Goal: Check status: Check status

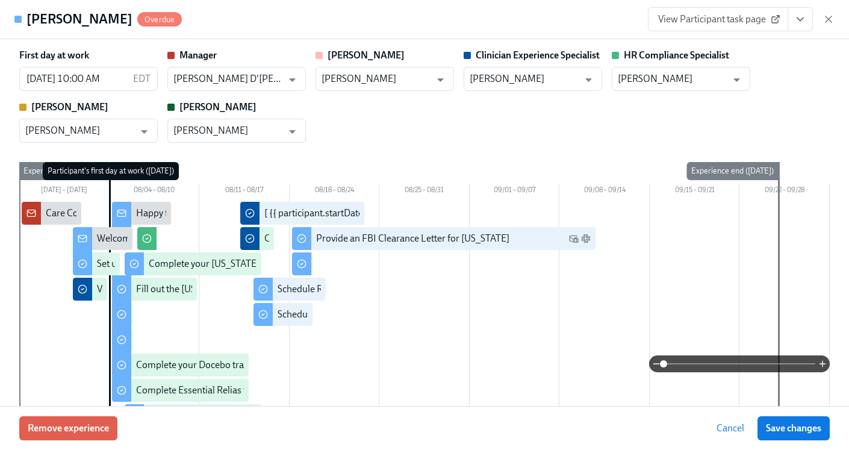
scroll to position [0, 7174]
click at [829, 22] on icon "button" at bounding box center [829, 19] width 12 height 12
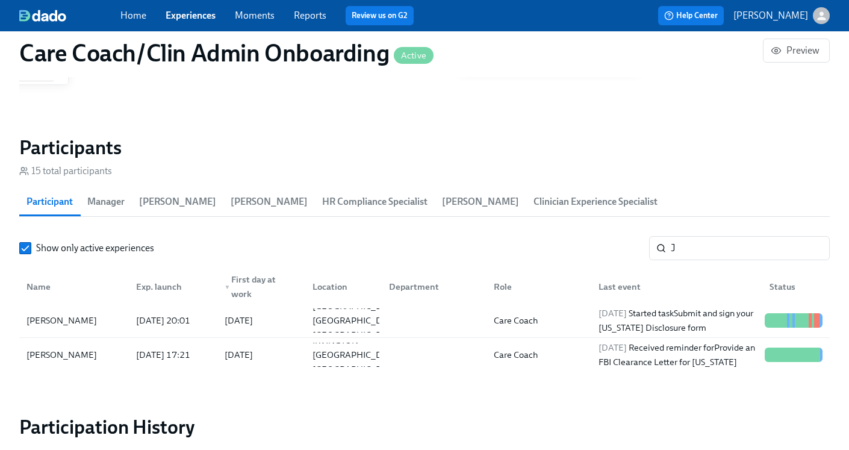
click at [189, 13] on link "Experiences" at bounding box center [191, 15] width 50 height 11
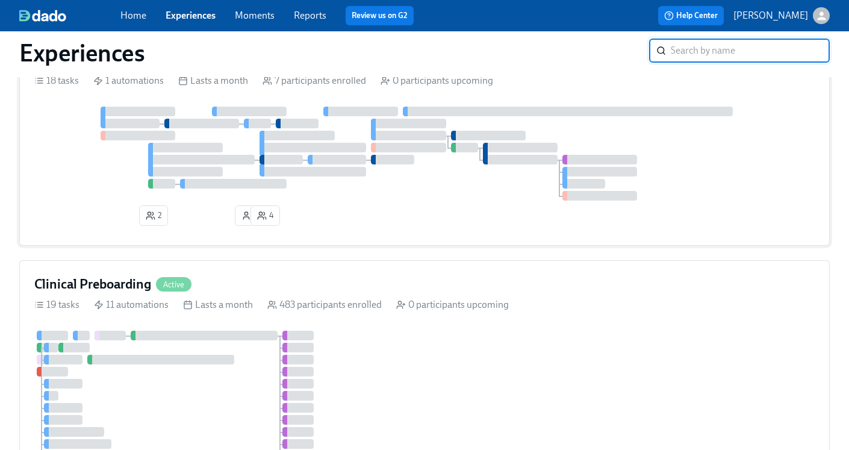
scroll to position [205, 0]
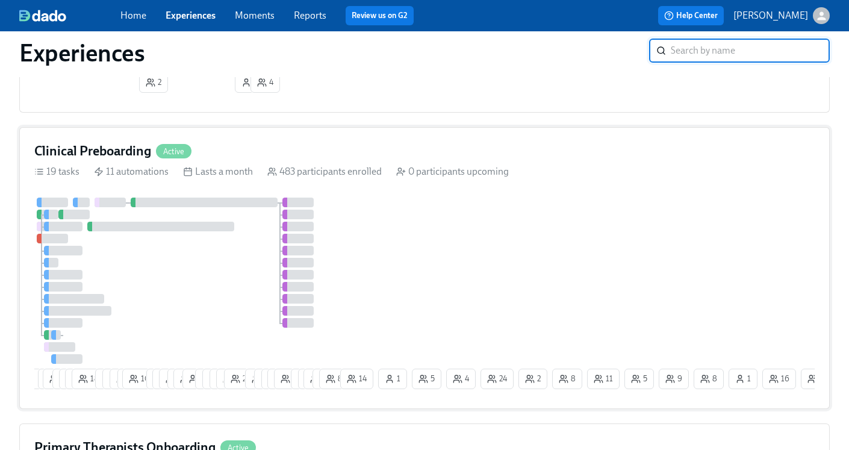
click at [125, 153] on h4 "Clinical Preboarding" at bounding box center [92, 151] width 117 height 18
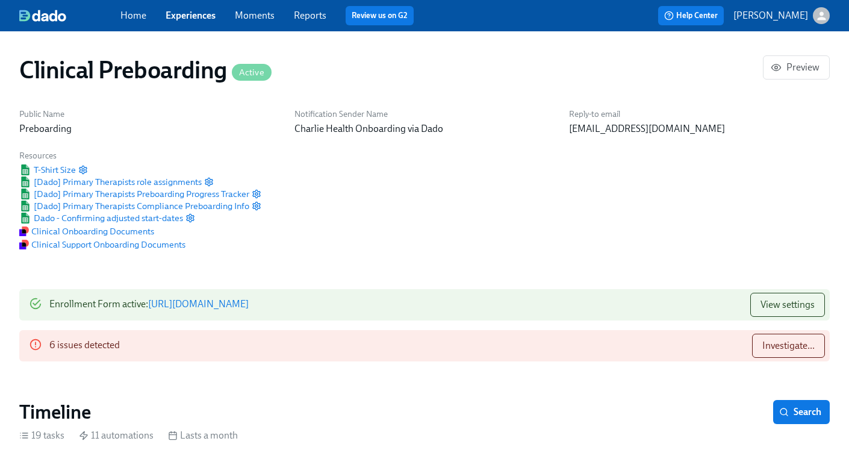
scroll to position [0, 15793]
click at [195, 23] on div "Home Experiences Moments Reports Review us on G2" at bounding box center [297, 15] width 355 height 19
click at [195, 20] on link "Experiences" at bounding box center [191, 15] width 50 height 11
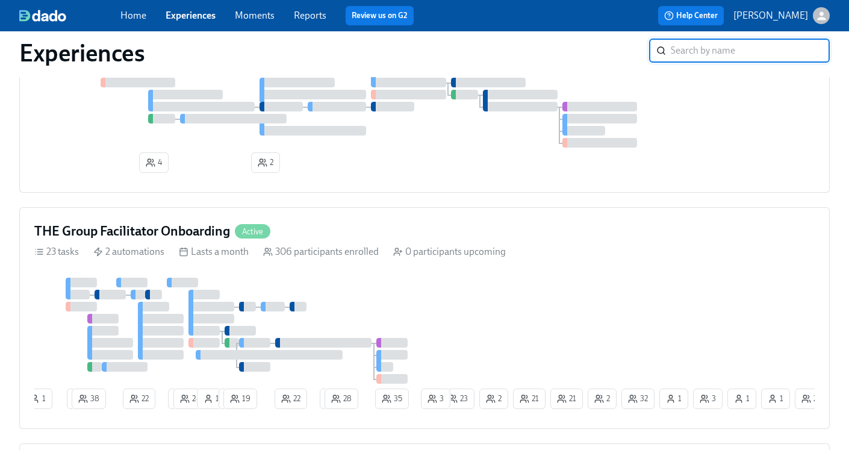
scroll to position [975, 0]
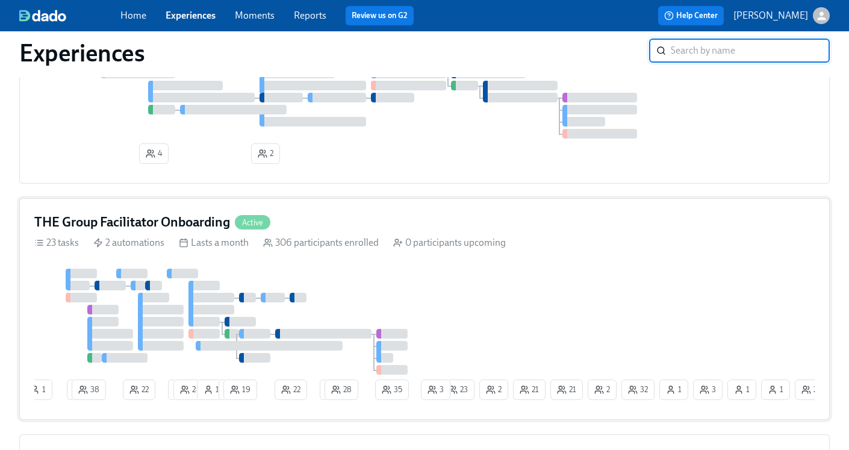
click at [181, 229] on h4 "THE Group Facilitator Onboarding" at bounding box center [132, 222] width 196 height 18
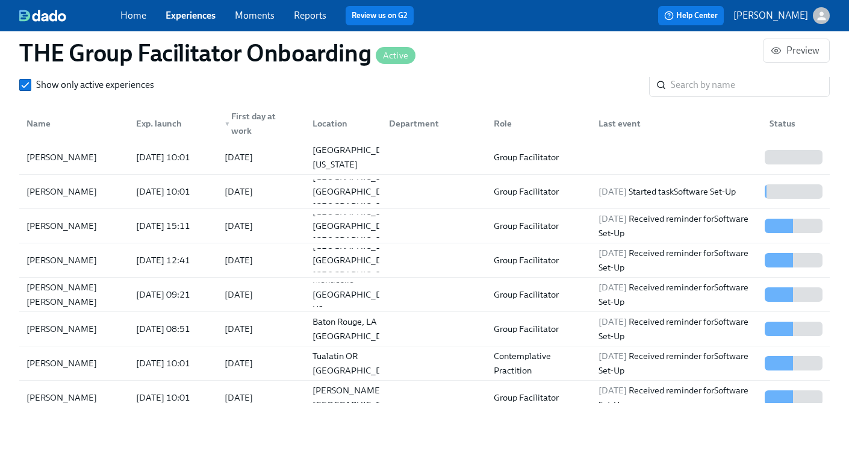
scroll to position [1119, 0]
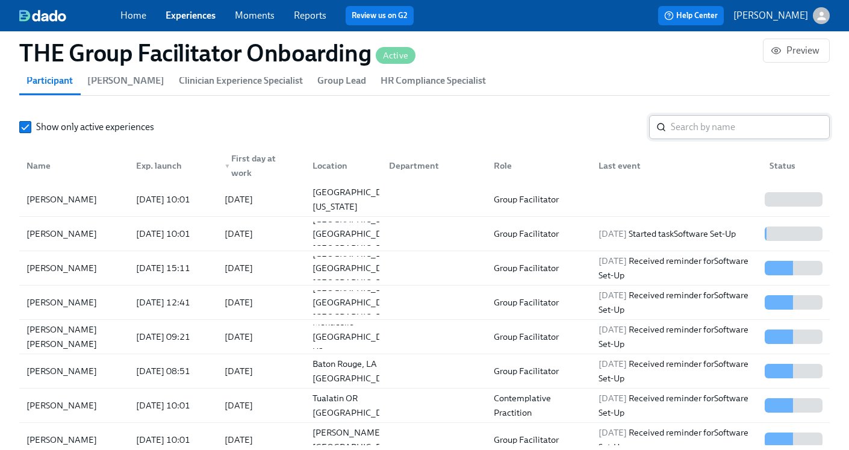
click at [728, 120] on input "search" at bounding box center [750, 127] width 159 height 24
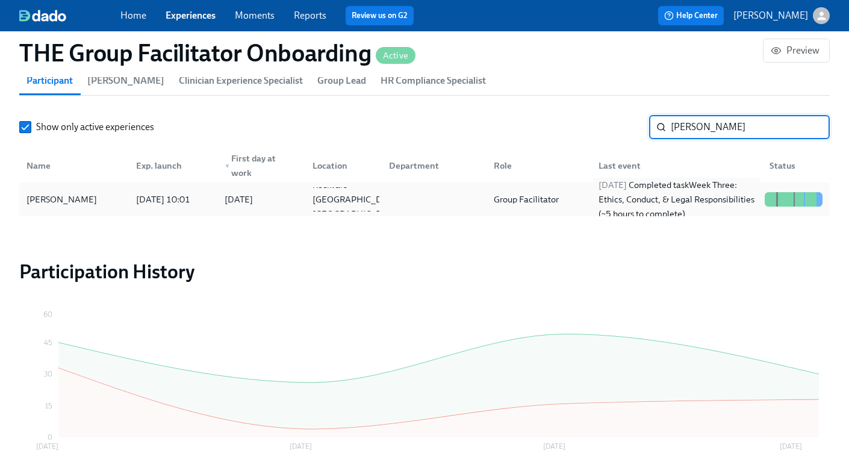
type input "[PERSON_NAME]"
click at [682, 205] on div "[DATE] Completed task Week Three: Ethics, Conduct, & Legal Responsibilities (~5…" at bounding box center [677, 199] width 166 height 43
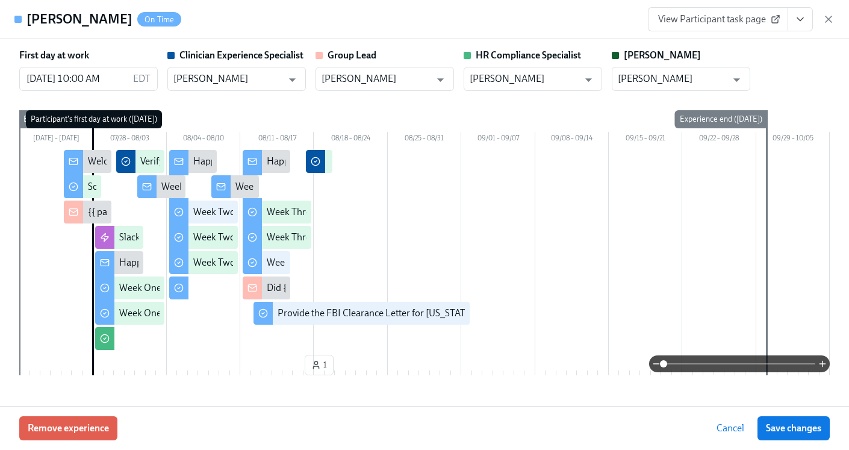
scroll to position [0, 19927]
click at [828, 19] on icon "button" at bounding box center [829, 19] width 6 height 6
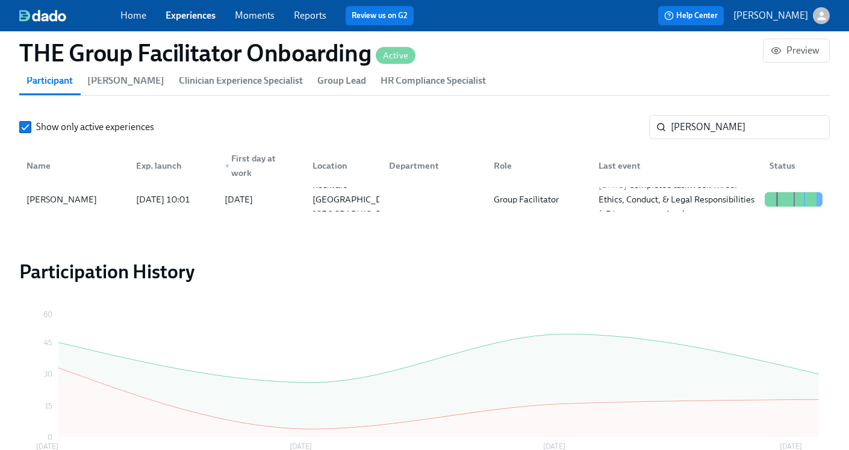
click at [140, 18] on link "Home" at bounding box center [133, 15] width 26 height 11
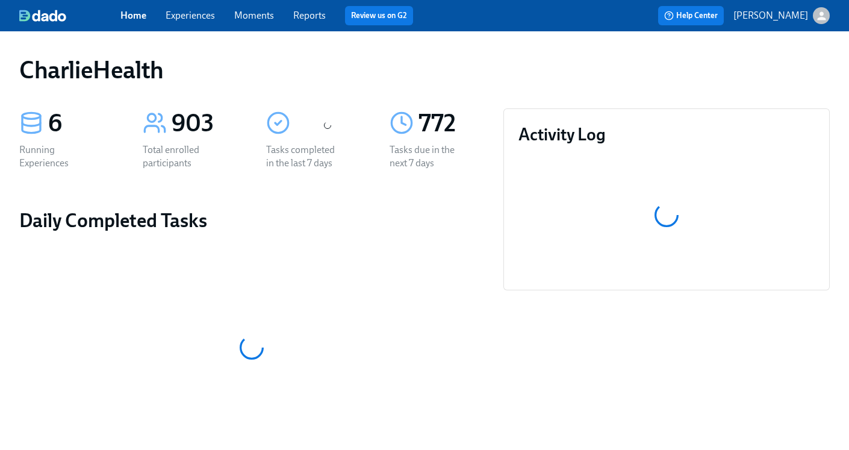
click at [201, 22] on span "Experiences" at bounding box center [190, 15] width 49 height 13
click at [200, 14] on link "Experiences" at bounding box center [190, 15] width 49 height 11
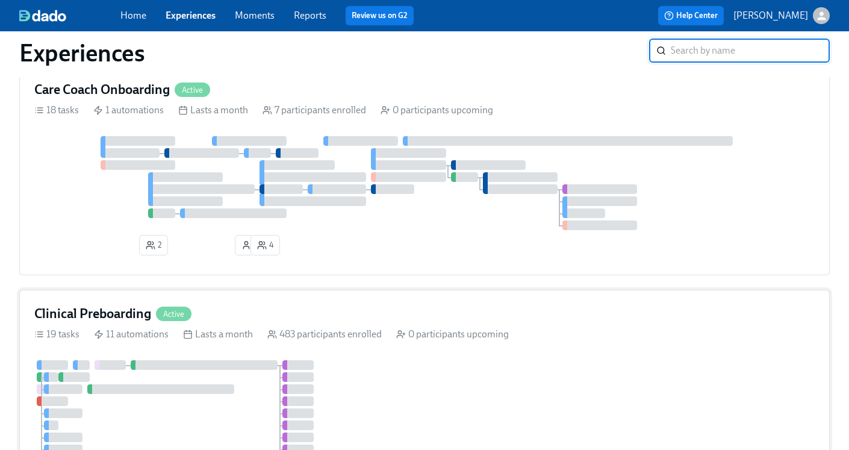
scroll to position [54, 0]
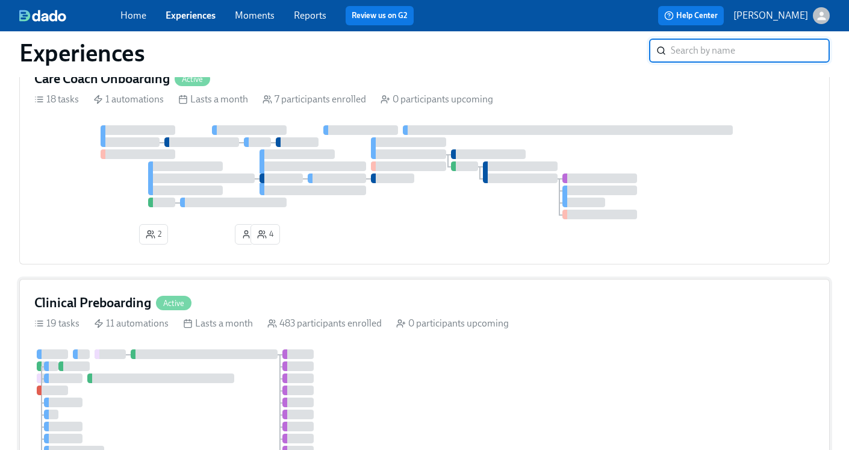
click at [148, 302] on h4 "Clinical Preboarding" at bounding box center [92, 303] width 117 height 18
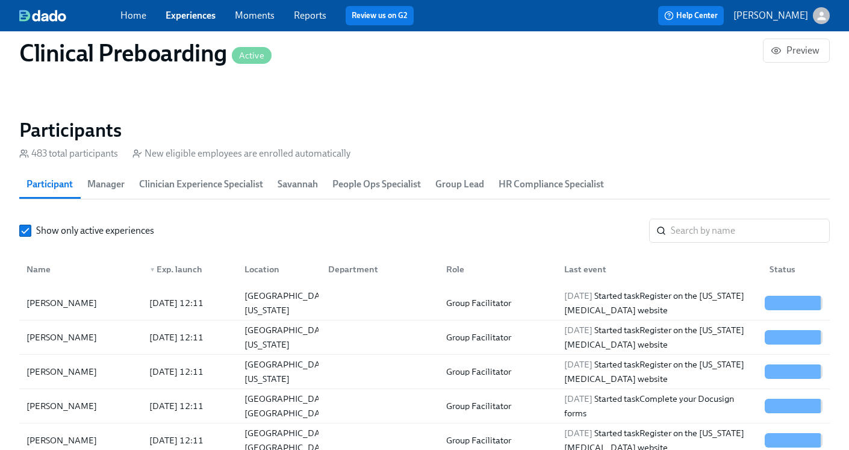
scroll to position [1261, 0]
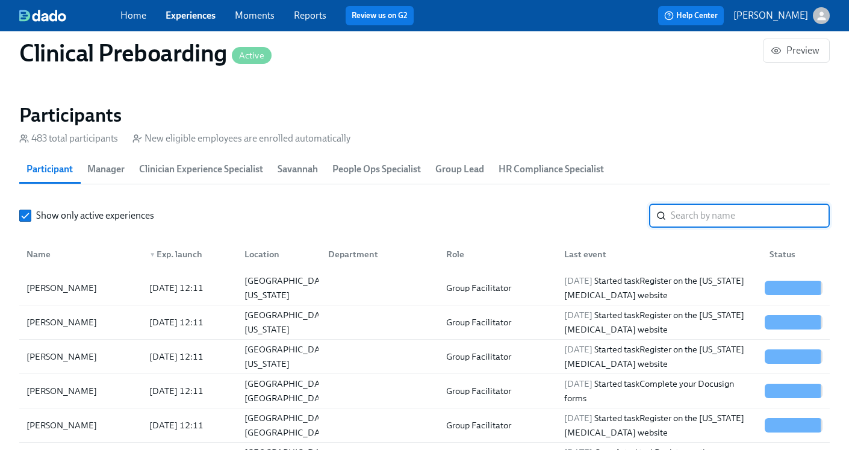
click at [685, 223] on input "search" at bounding box center [750, 216] width 159 height 24
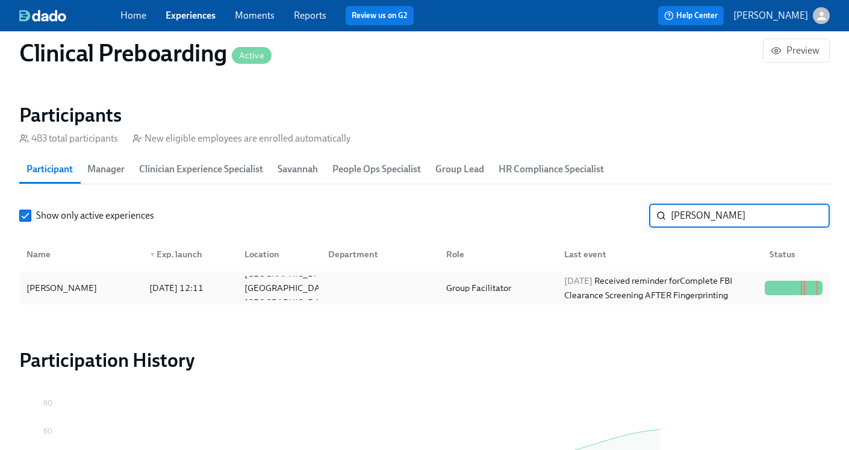
type input "[PERSON_NAME]"
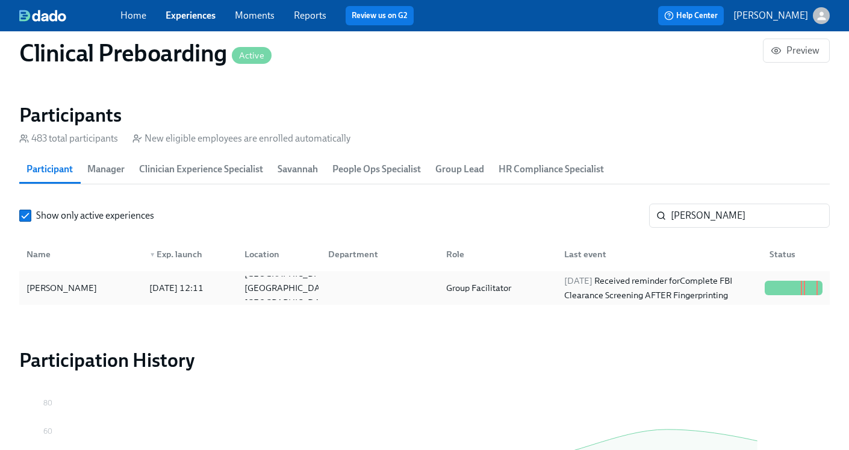
click at [672, 295] on div "[DATE] Received reminder for Complete FBI Clearance Screening AFTER Fingerprint…" at bounding box center [660, 287] width 201 height 29
